Goal: Task Accomplishment & Management: Manage account settings

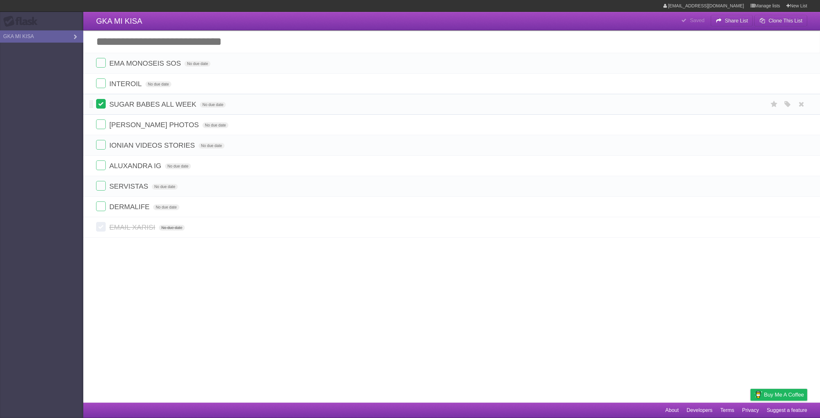
click at [130, 104] on span "SUGAR BABES ALL WEEK" at bounding box center [153, 104] width 89 height 8
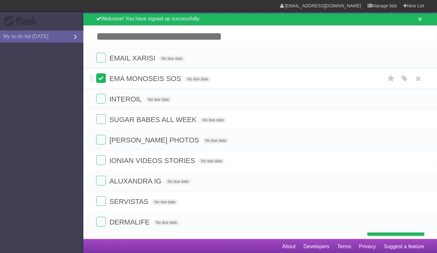
scroll to position [20, 0]
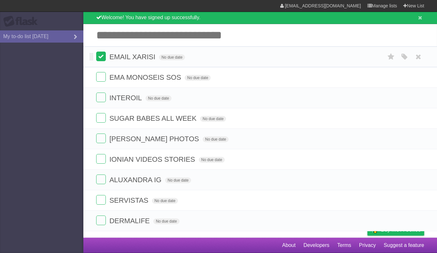
click at [101, 59] on label at bounding box center [101, 57] width 10 height 10
